Goal: Check status: Check status

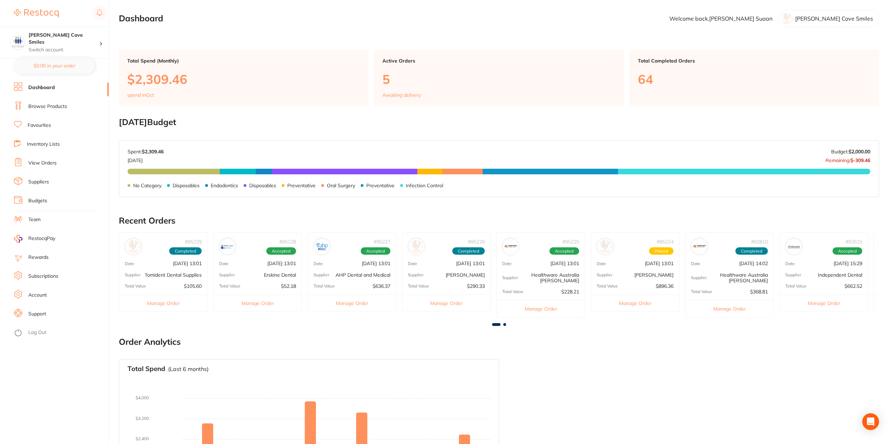
click at [47, 163] on link "View Orders" at bounding box center [42, 163] width 28 height 7
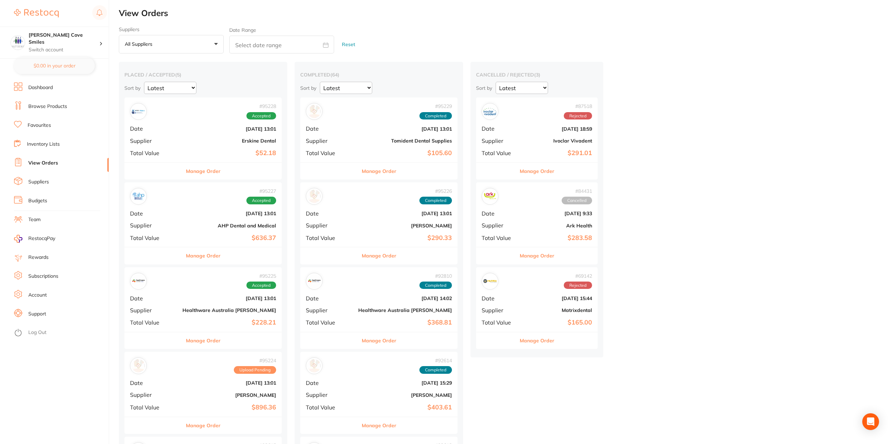
click at [168, 207] on div "# 95227 Accepted Date [DATE] 13:01 Supplier AHP Dental and Medical Total Value …" at bounding box center [202, 214] width 157 height 65
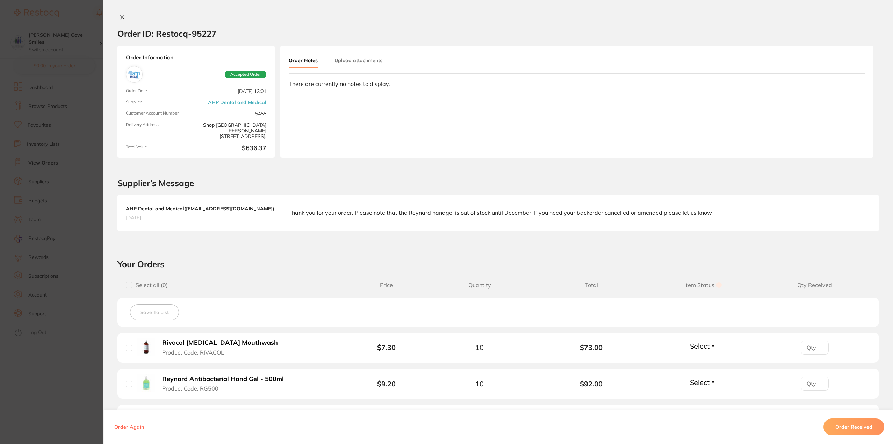
click at [121, 17] on icon at bounding box center [123, 17] width 4 height 4
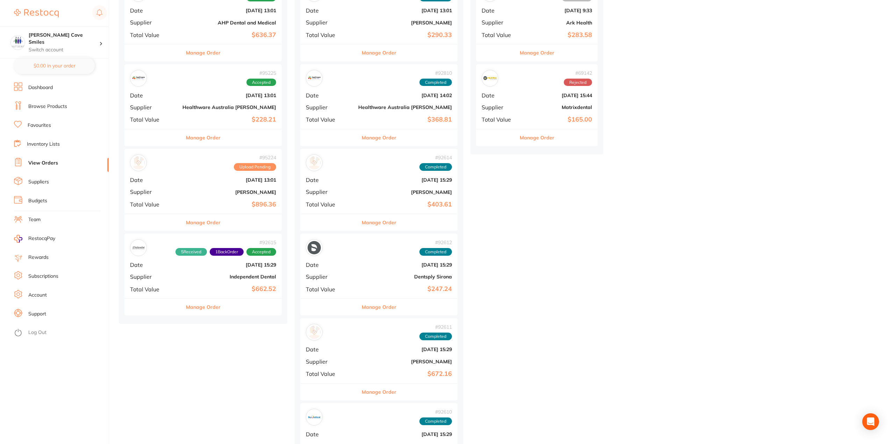
scroll to position [210, 0]
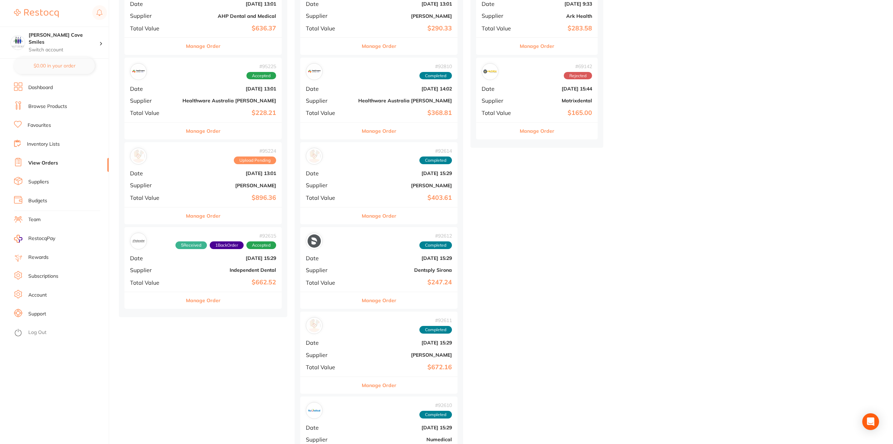
click at [187, 270] on b "Independent Dental" at bounding box center [229, 270] width 94 height 6
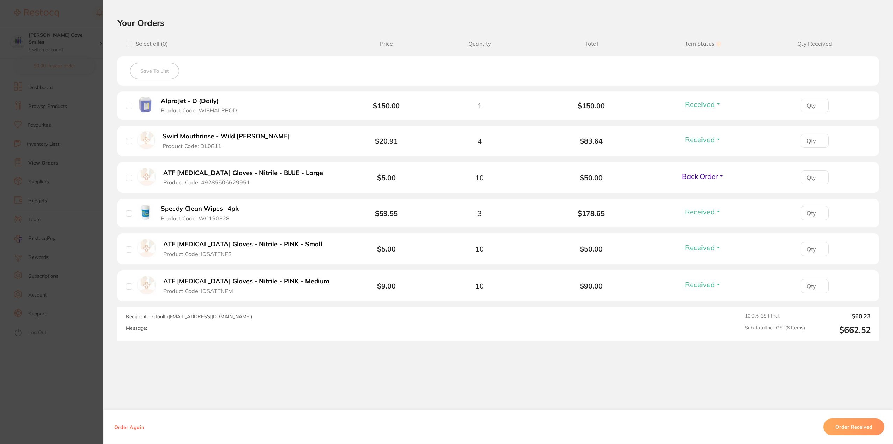
scroll to position [105, 0]
click at [66, 74] on section "Order ID: Restocq- 92615 Order Information 5 Received 1 Back Order Accepted Ord…" at bounding box center [446, 222] width 893 height 444
